Goal: Information Seeking & Learning: Learn about a topic

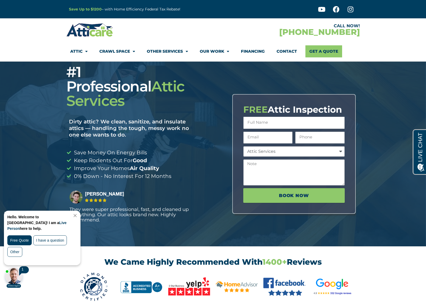
click at [78, 216] on link "Close Chat" at bounding box center [74, 216] width 7 height 4
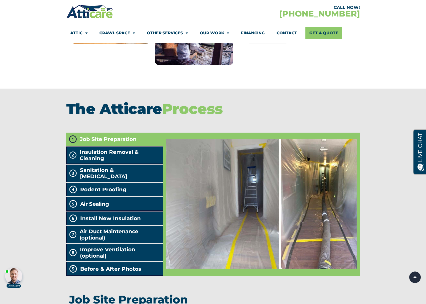
scroll to position [968, 0]
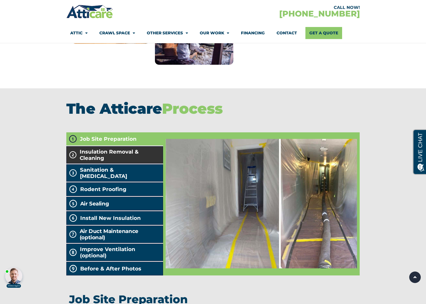
click at [112, 160] on span "Insulation Removal & Cleaning" at bounding box center [120, 155] width 81 height 13
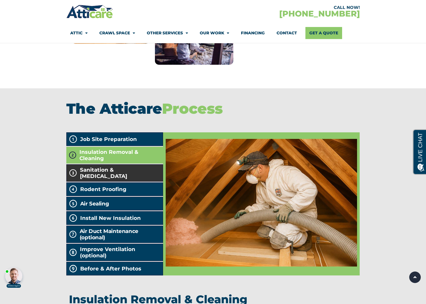
click at [123, 173] on span "Sanitation & [MEDICAL_DATA]" at bounding box center [120, 173] width 81 height 13
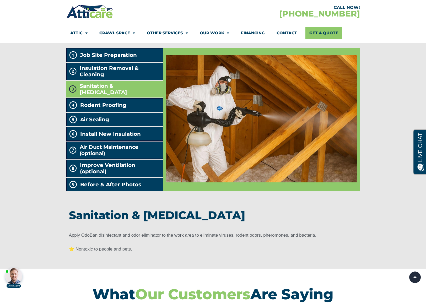
scroll to position [1020, 0]
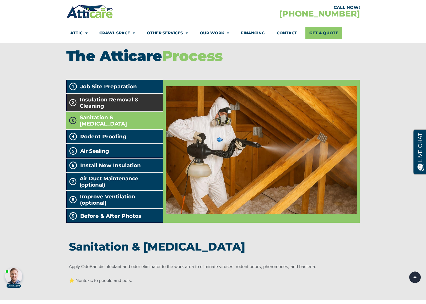
click at [128, 100] on span "Insulation Removal & Cleaning" at bounding box center [120, 102] width 81 height 13
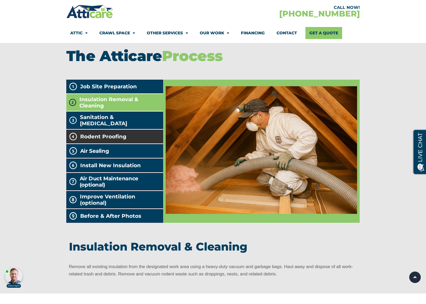
click at [124, 134] on span "Rodent Proofing" at bounding box center [103, 136] width 46 height 6
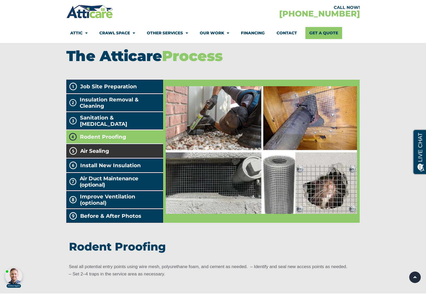
click at [123, 149] on li "Air Sealing" at bounding box center [114, 151] width 97 height 14
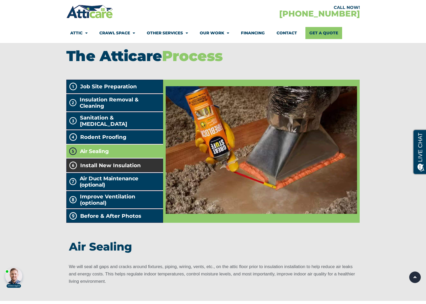
click at [125, 164] on span "Install New Insulation" at bounding box center [110, 165] width 61 height 6
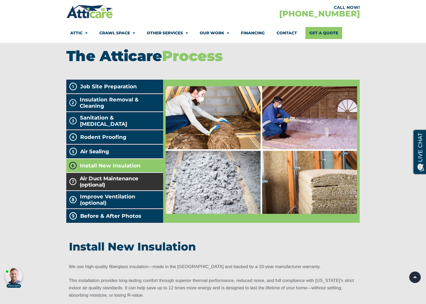
click at [135, 185] on h2 "Air Duct Maintenance (optional)" at bounding box center [120, 181] width 81 height 13
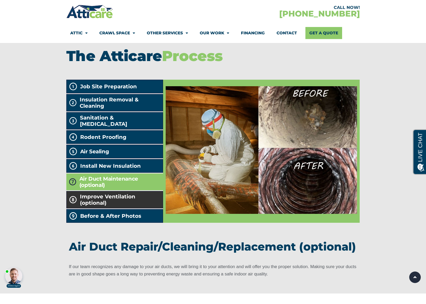
click at [134, 200] on span "Improve Ventilation (optional)" at bounding box center [120, 199] width 81 height 13
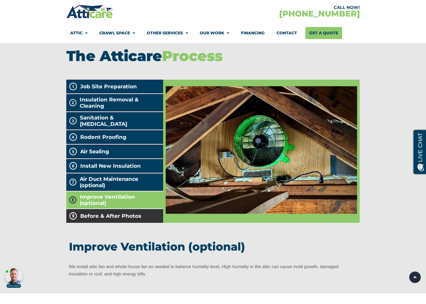
click at [130, 215] on span "Before & After Photos" at bounding box center [110, 216] width 61 height 6
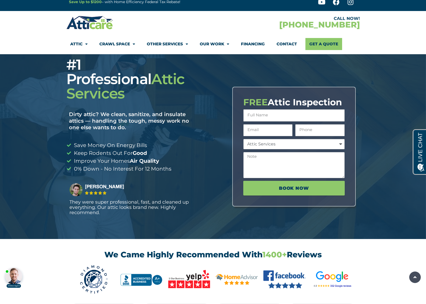
scroll to position [0, 0]
